Goal: Information Seeking & Learning: Learn about a topic

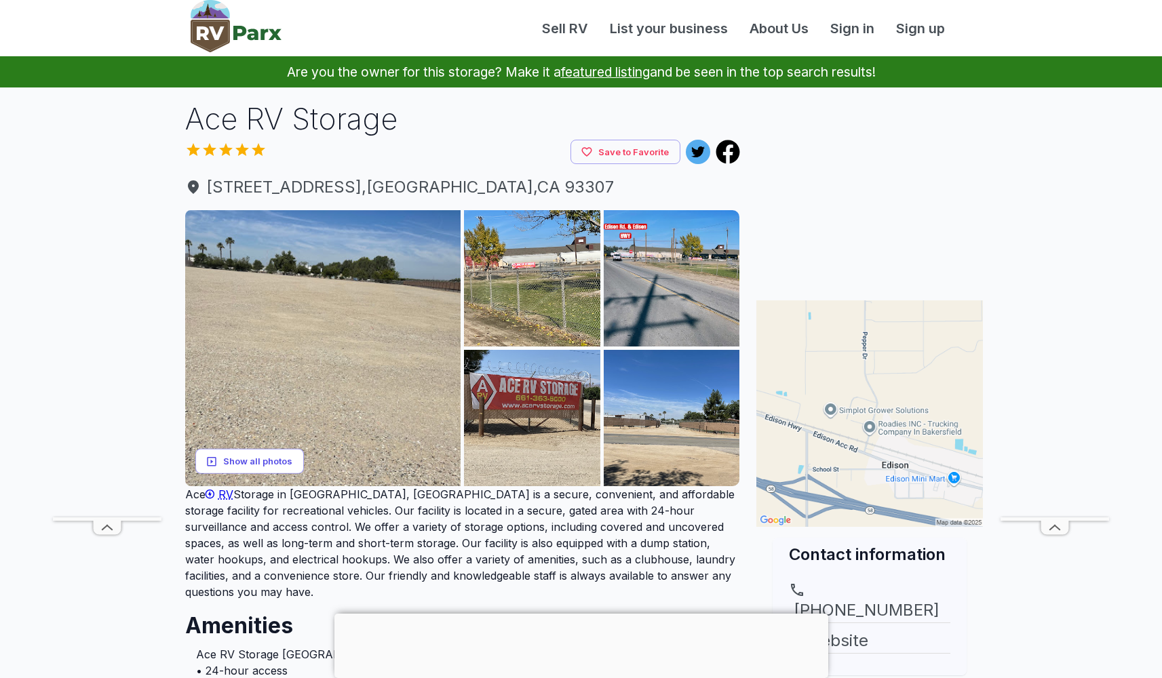
click at [273, 460] on button "Show all photos" at bounding box center [249, 461] width 109 height 25
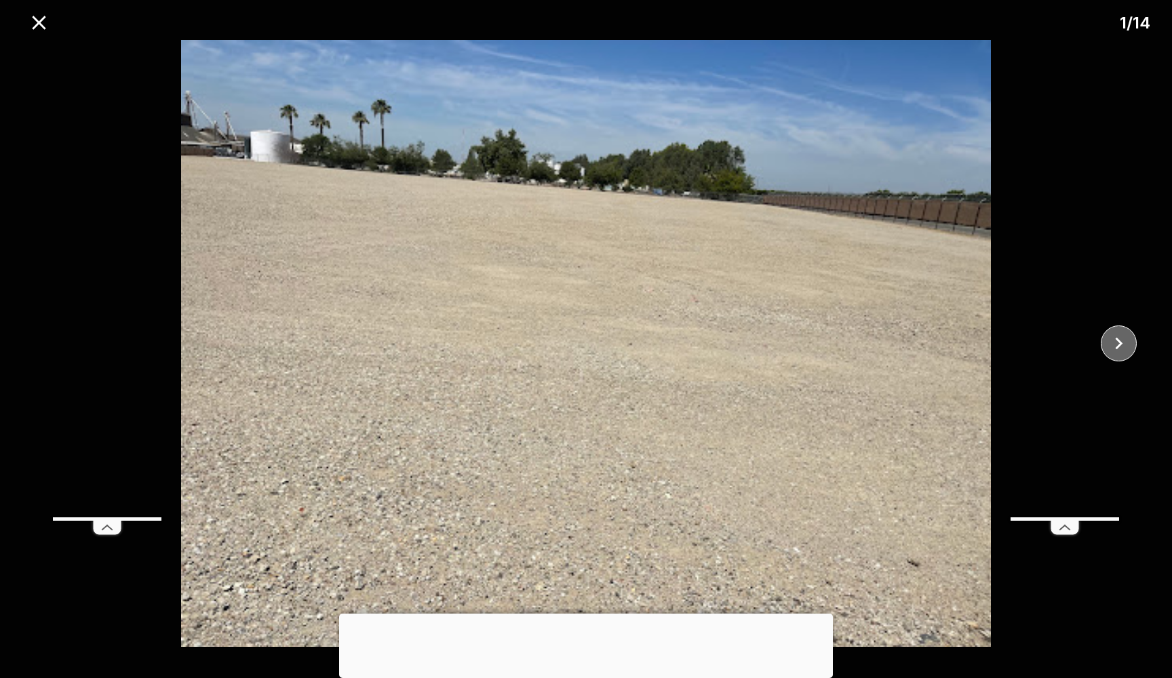
click at [1134, 343] on button "close" at bounding box center [1119, 344] width 36 height 36
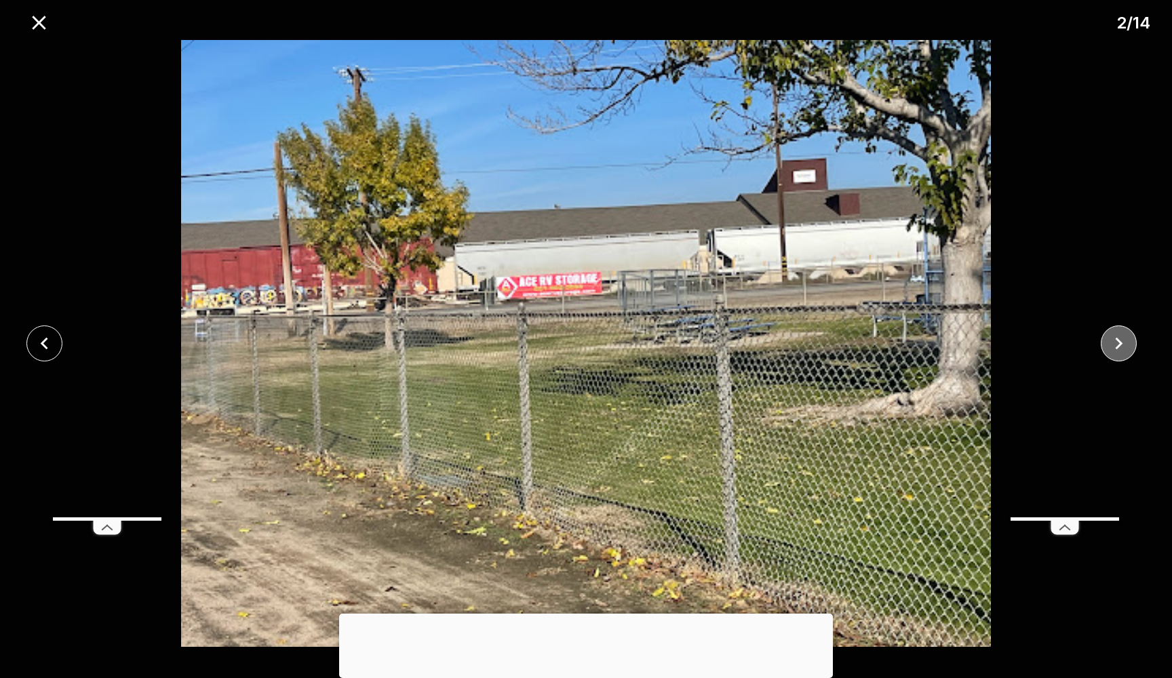
click at [1134, 343] on button "close" at bounding box center [1119, 344] width 36 height 36
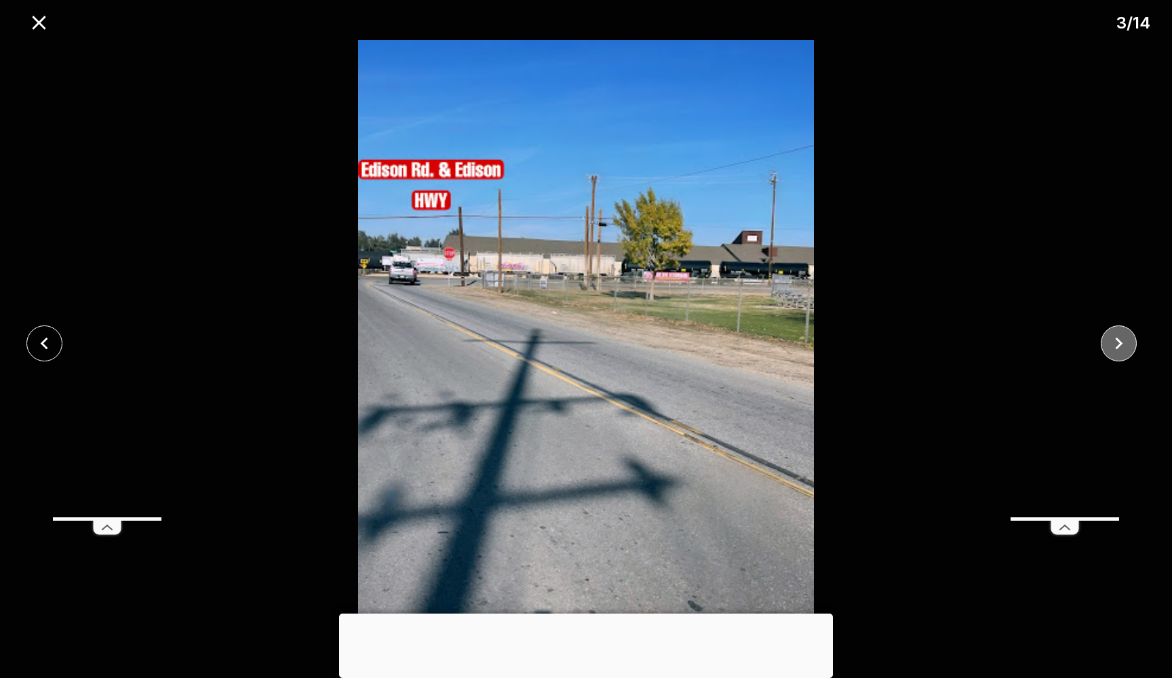
click at [1134, 343] on button "close" at bounding box center [1119, 344] width 36 height 36
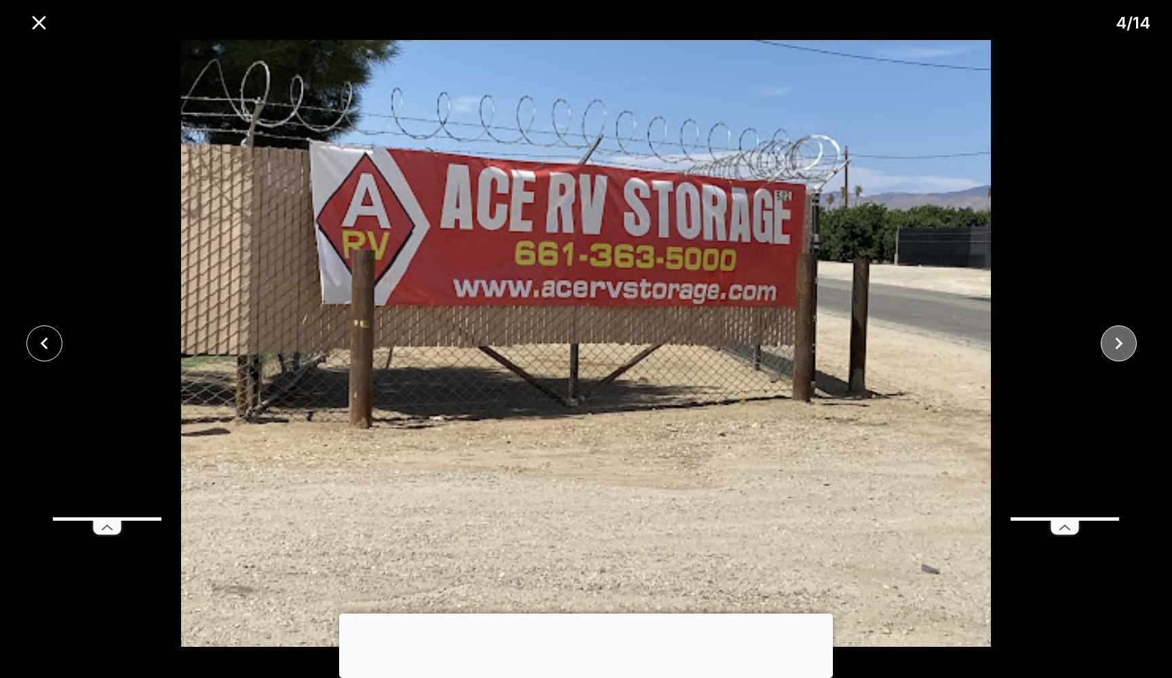
click at [1134, 343] on button "close" at bounding box center [1119, 344] width 36 height 36
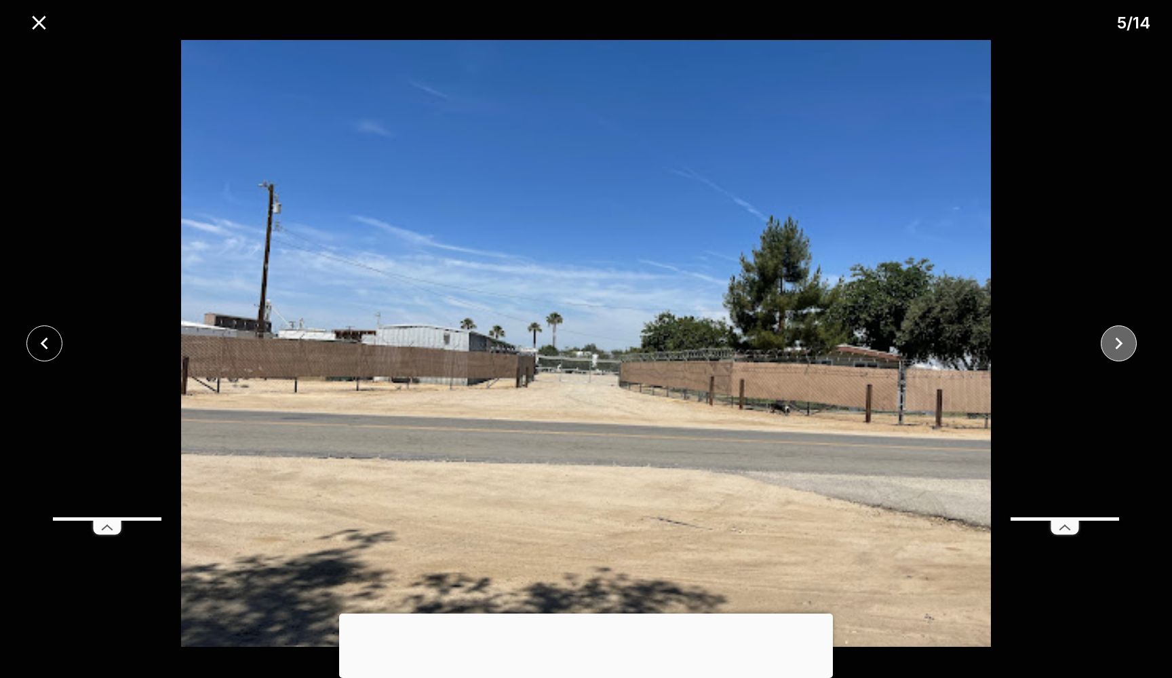
click at [1134, 343] on button "close" at bounding box center [1119, 344] width 36 height 36
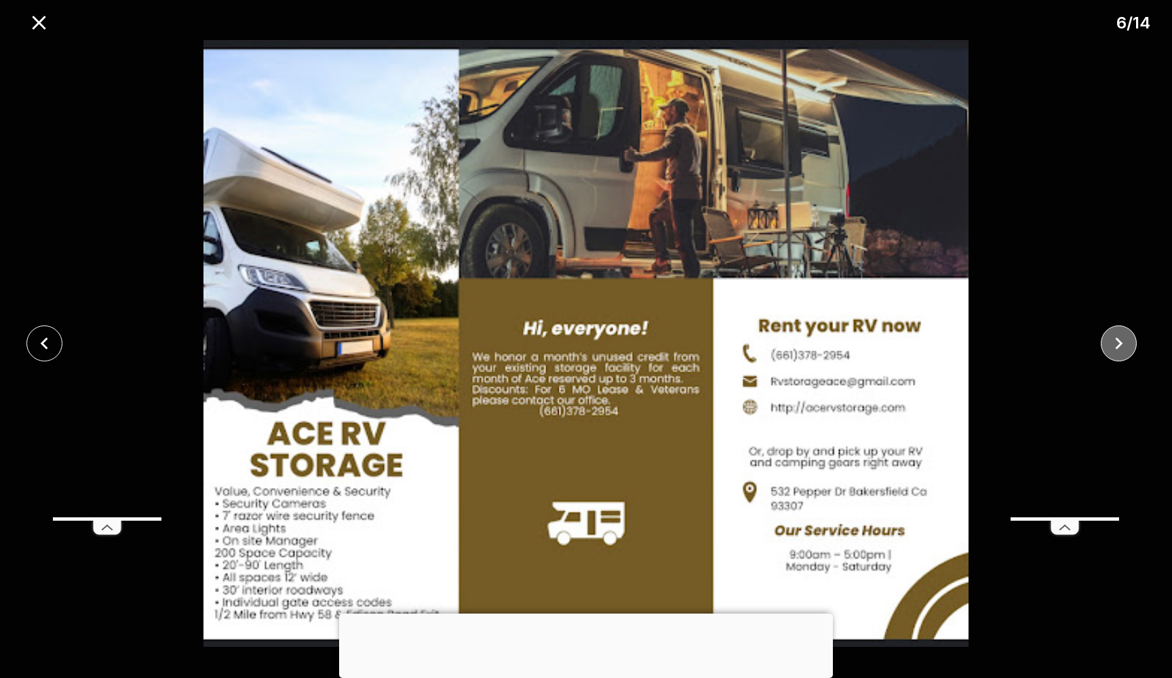
click at [1134, 343] on button "close" at bounding box center [1119, 344] width 36 height 36
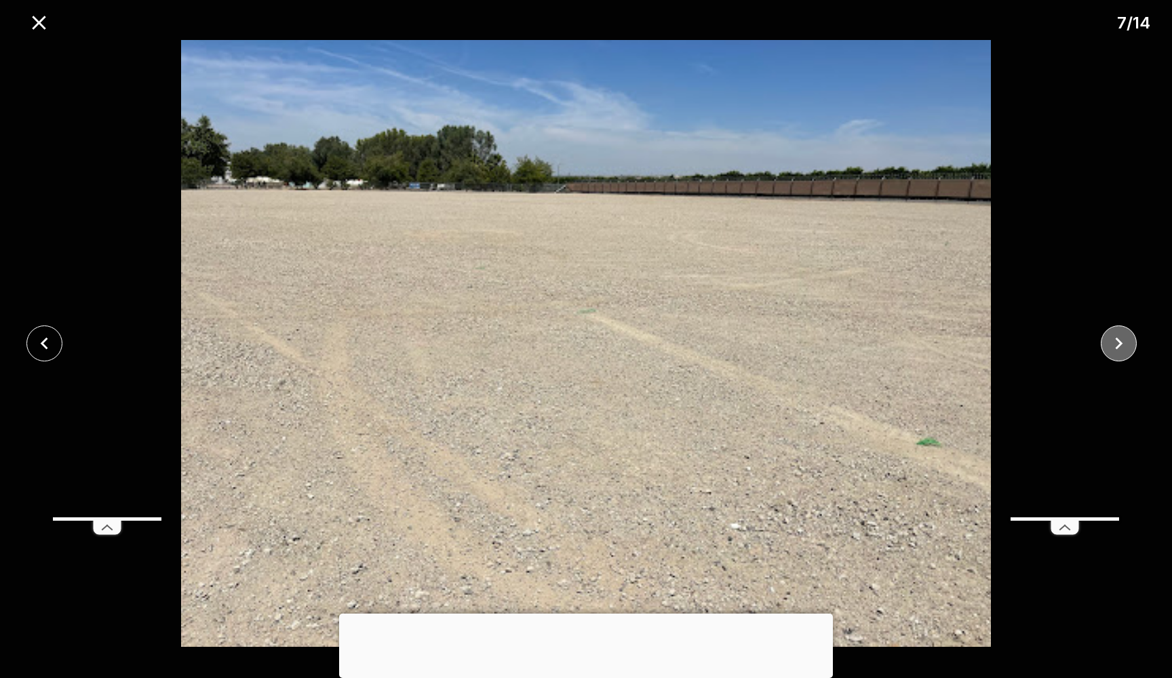
click at [1134, 343] on button "close" at bounding box center [1119, 344] width 36 height 36
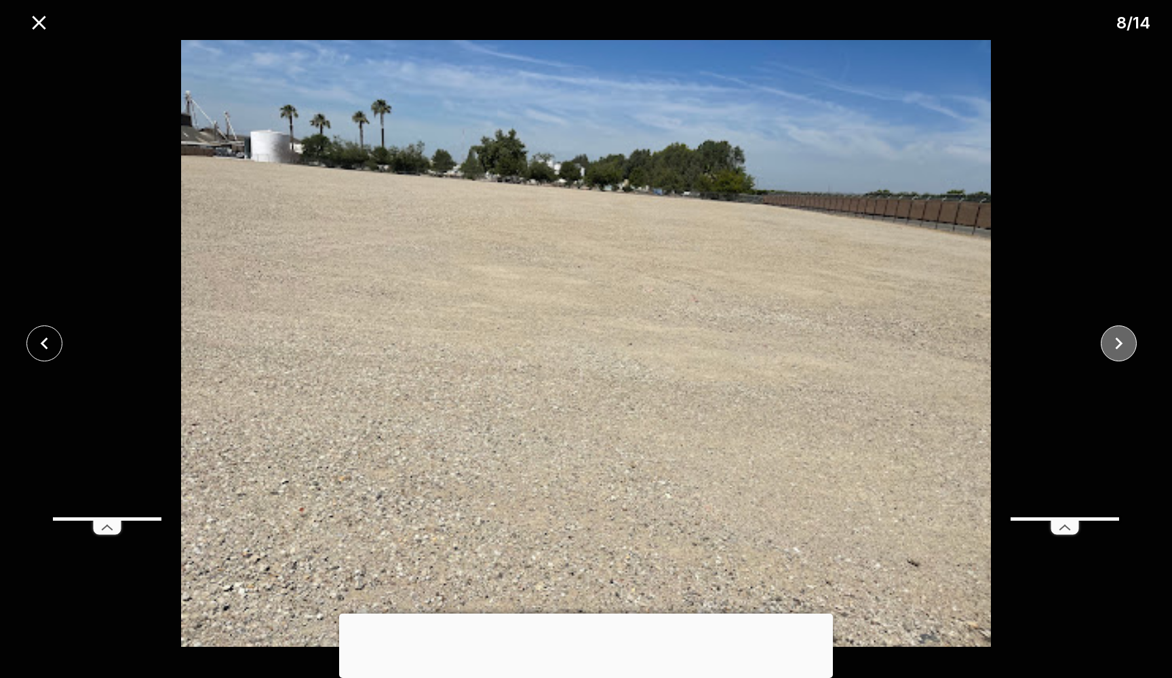
click at [1134, 343] on button "close" at bounding box center [1119, 344] width 36 height 36
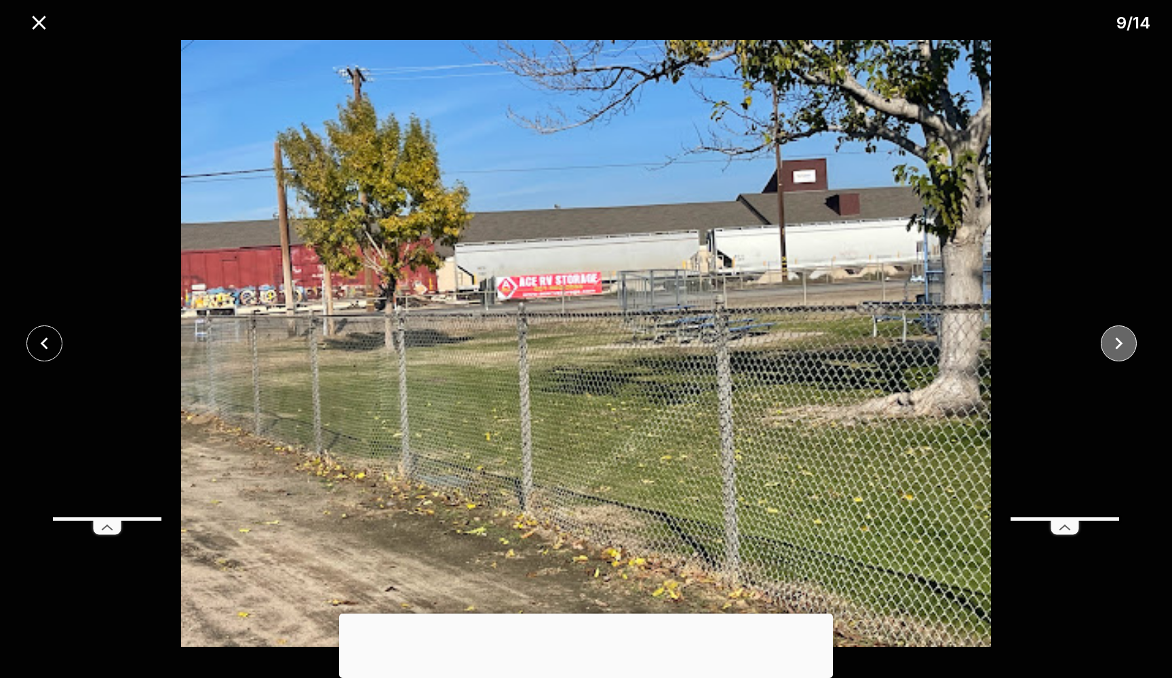
click at [1134, 343] on button "close" at bounding box center [1119, 344] width 36 height 36
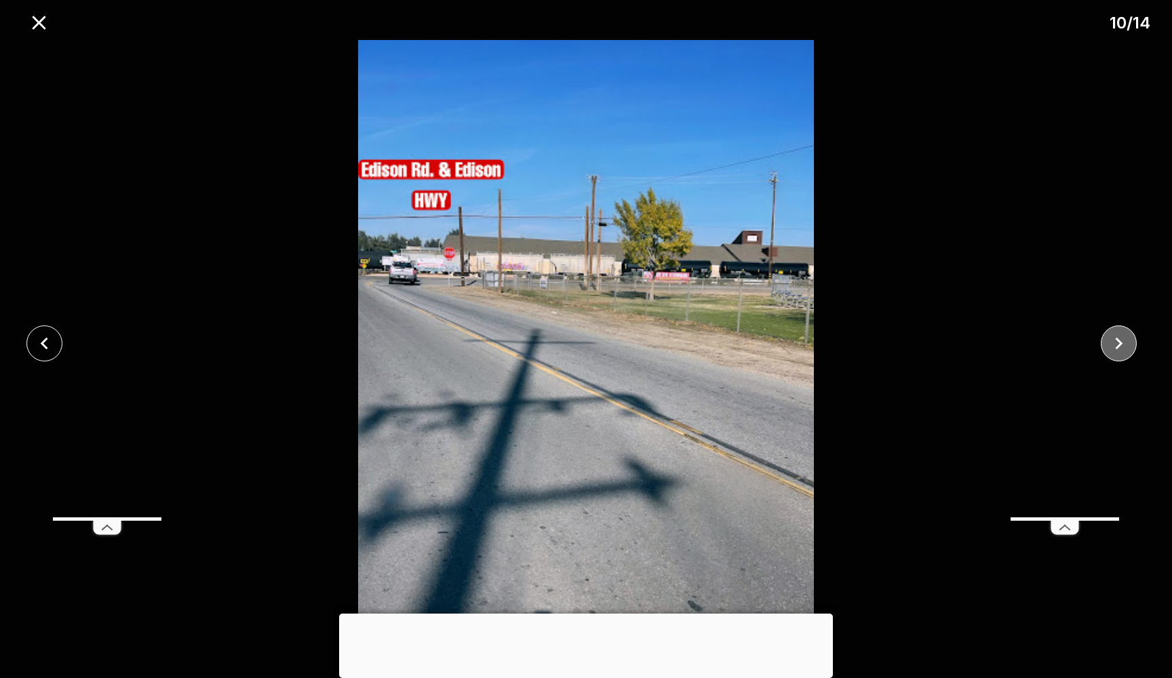
click at [1134, 343] on button "close" at bounding box center [1119, 344] width 36 height 36
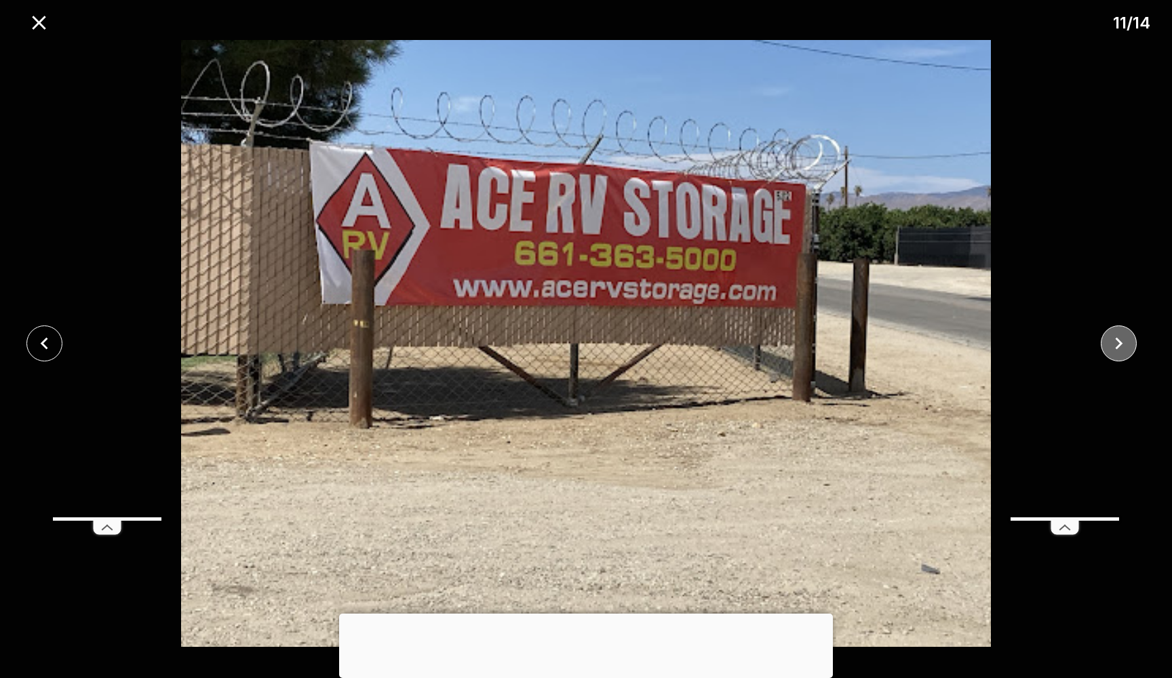
click at [1134, 343] on button "close" at bounding box center [1119, 344] width 36 height 36
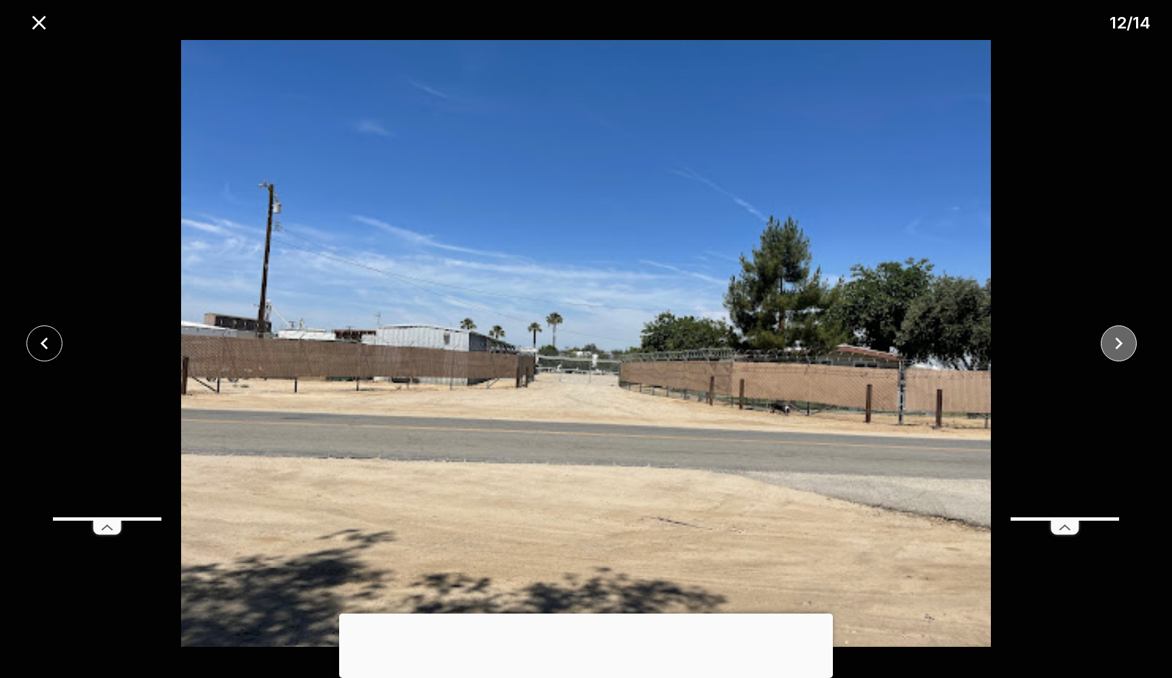
click at [1134, 343] on button "close" at bounding box center [1119, 344] width 36 height 36
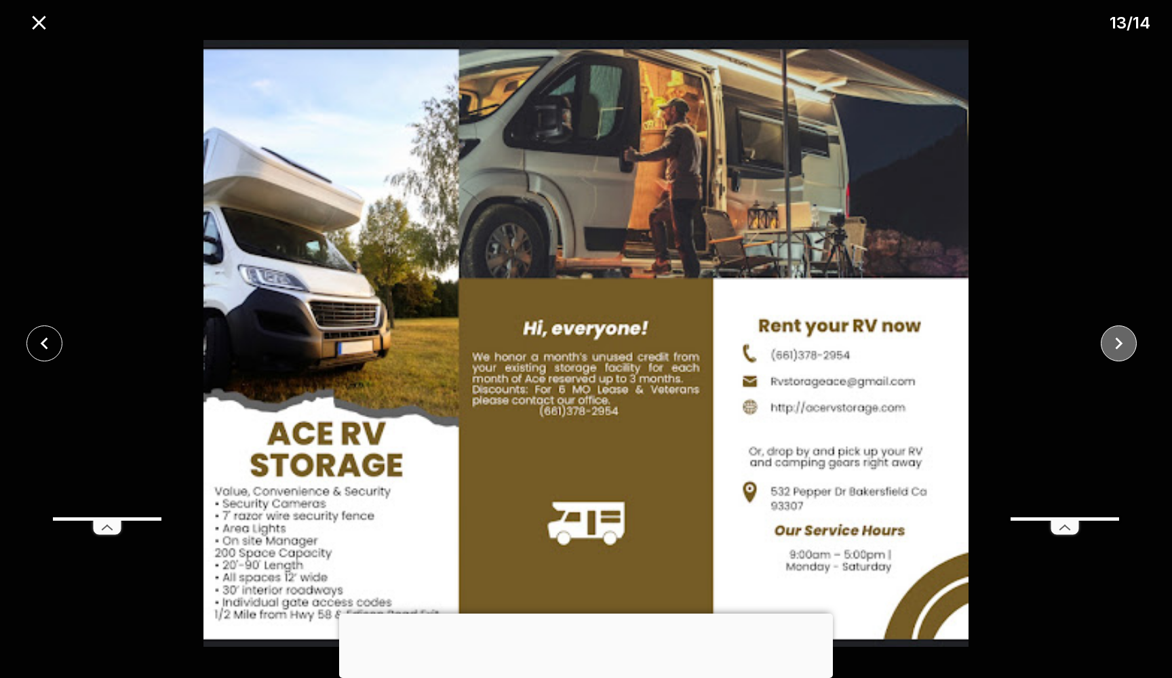
click at [1134, 343] on button "close" at bounding box center [1119, 344] width 36 height 36
click at [1134, 343] on div at bounding box center [586, 343] width 1172 height 607
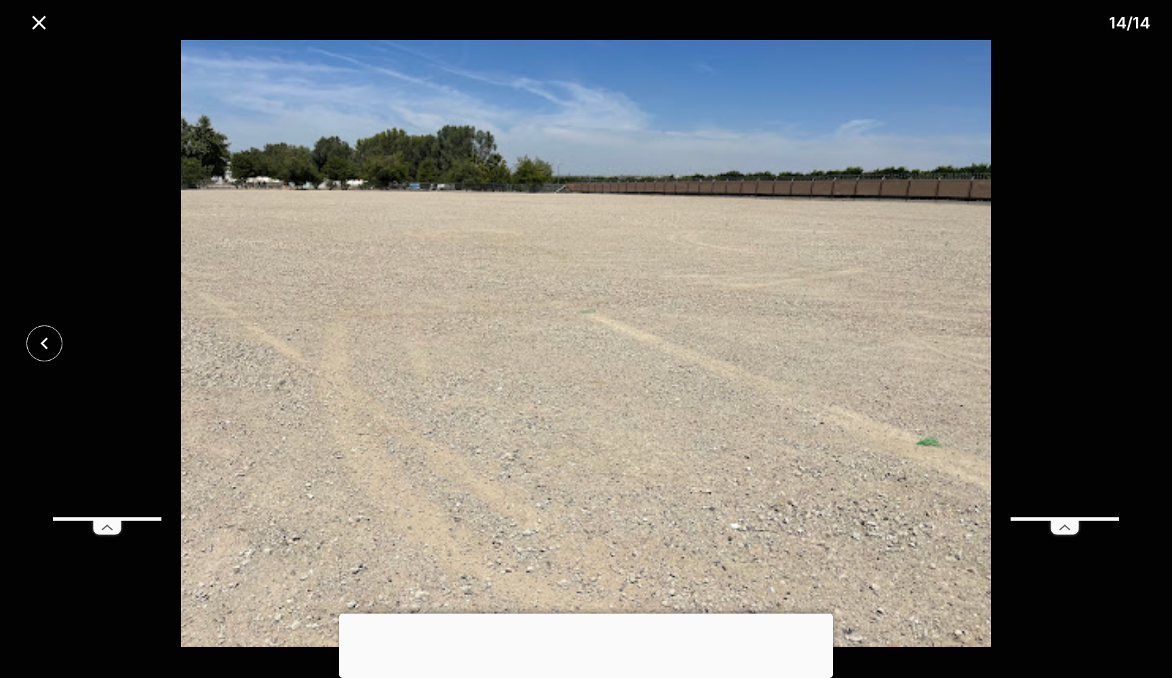
click at [1134, 343] on div at bounding box center [586, 343] width 1172 height 607
click at [41, 26] on icon "close" at bounding box center [39, 23] width 14 height 14
